Goal: Task Accomplishment & Management: Complete application form

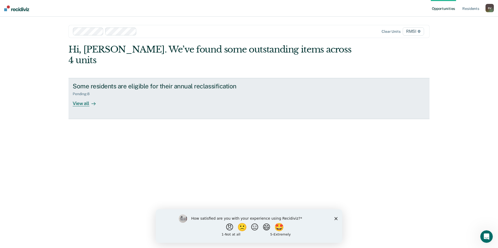
click at [86, 96] on div "View all" at bounding box center [87, 101] width 29 height 10
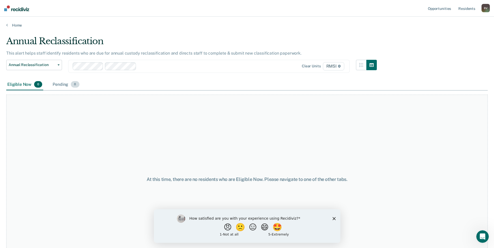
click at [74, 83] on span "8" at bounding box center [75, 84] width 8 height 7
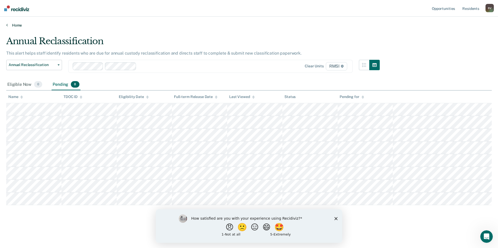
click at [8, 25] on link "Home" at bounding box center [248, 25] width 485 height 5
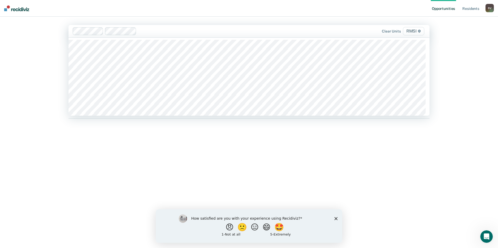
click at [419, 30] on icon at bounding box center [418, 31] width 3 height 3
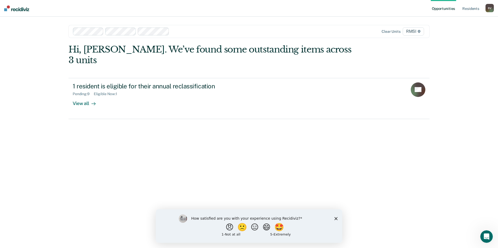
click at [418, 32] on icon at bounding box center [418, 31] width 3 height 3
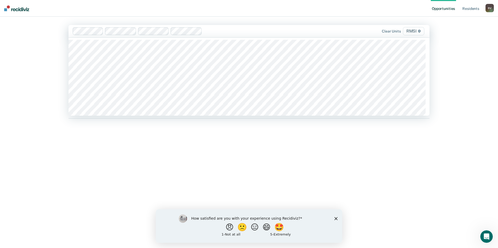
click at [420, 30] on span "RMSI" at bounding box center [413, 31] width 21 height 8
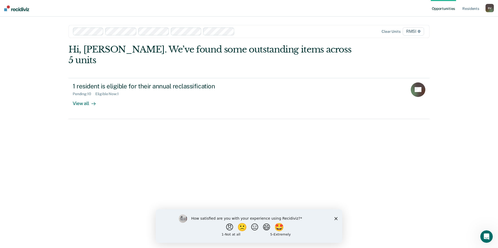
click at [418, 31] on icon at bounding box center [418, 31] width 3 height 3
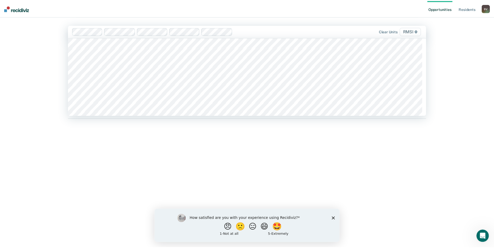
scroll to position [2394, 0]
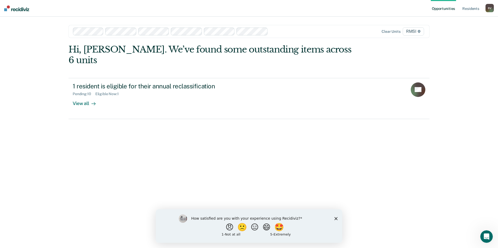
click at [328, 41] on main "option RMSI / 5D2, selected. Clear units RMSI Hi, [PERSON_NAME]. We’ve found so…" at bounding box center [248, 126] width 373 height 219
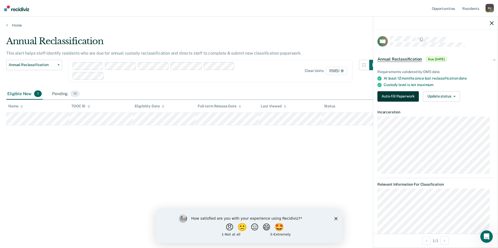
click at [406, 97] on button "Auto-fill Paperwork" at bounding box center [397, 96] width 41 height 10
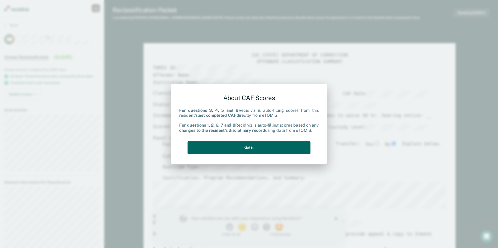
click at [255, 148] on button "Got it" at bounding box center [248, 147] width 123 height 13
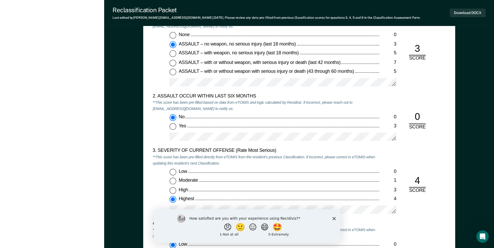
scroll to position [520, 0]
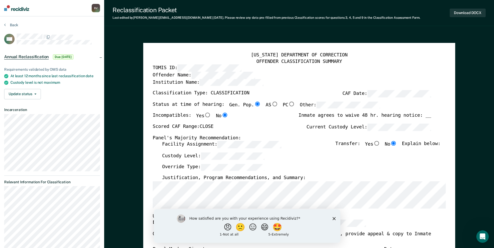
scroll to position [0, 0]
click at [4, 25] on icon at bounding box center [5, 25] width 2 height 4
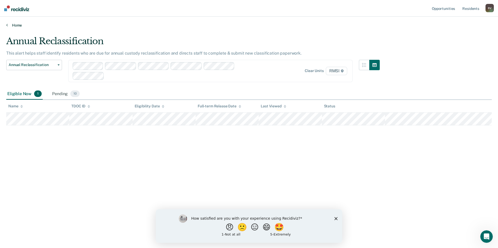
click at [8, 26] on link "Home" at bounding box center [248, 25] width 485 height 5
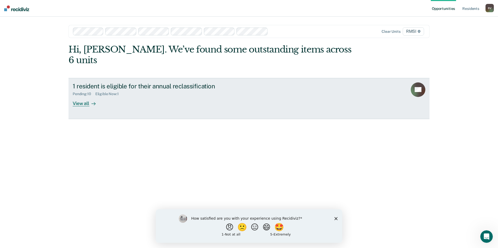
click at [105, 92] on div "Eligible Now : 1" at bounding box center [109, 94] width 28 height 4
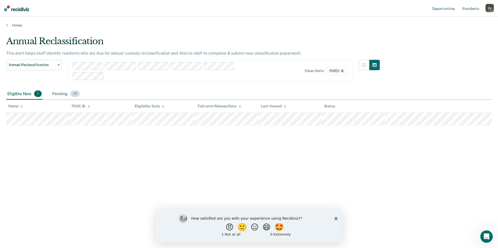
click at [76, 92] on span "10" at bounding box center [74, 94] width 9 height 7
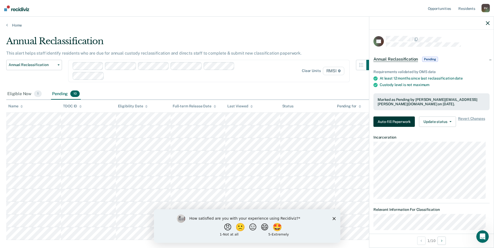
click at [385, 119] on button "Auto-fill Paperwork" at bounding box center [393, 122] width 41 height 10
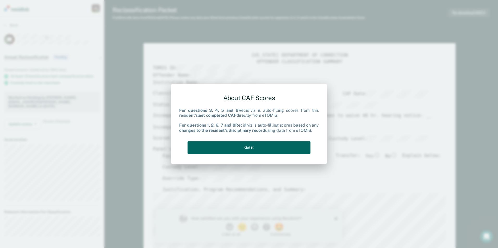
click at [243, 149] on button "Got it" at bounding box center [248, 147] width 123 height 13
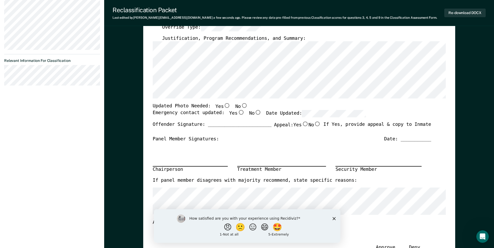
scroll to position [132, 0]
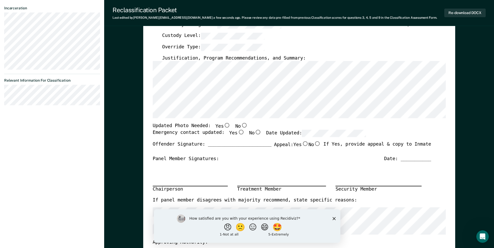
click at [206, 174] on div "Chairperson Treatment Member Security Member" at bounding box center [291, 179] width 278 height 35
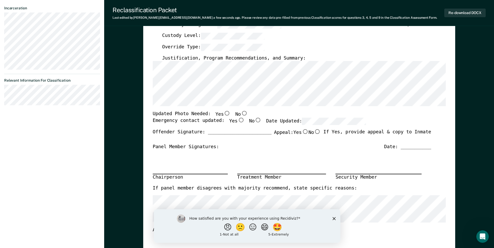
click at [389, 236] on div "Signature Date Approve ___ Deny ___" at bounding box center [291, 251] width 278 height 35
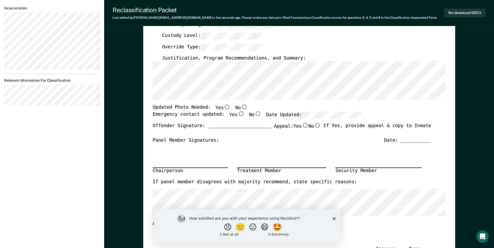
click at [224, 108] on input "Yes" at bounding box center [227, 107] width 7 height 5
type textarea "x"
radio input "true"
click at [240, 107] on input "No" at bounding box center [243, 107] width 7 height 5
type textarea "x"
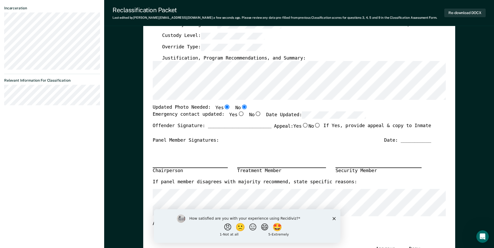
radio input "false"
radio input "true"
click at [237, 115] on input "Yes" at bounding box center [240, 114] width 7 height 5
type textarea "x"
radio input "true"
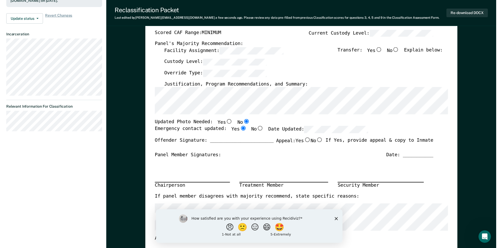
scroll to position [0, 0]
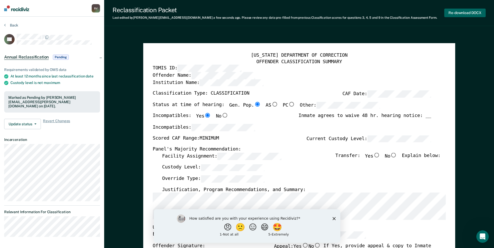
click at [449, 10] on button "Re-download DOCX" at bounding box center [464, 13] width 41 height 9
type textarea "x"
click at [5, 25] on icon at bounding box center [5, 25] width 2 height 4
